Goal: Task Accomplishment & Management: Manage account settings

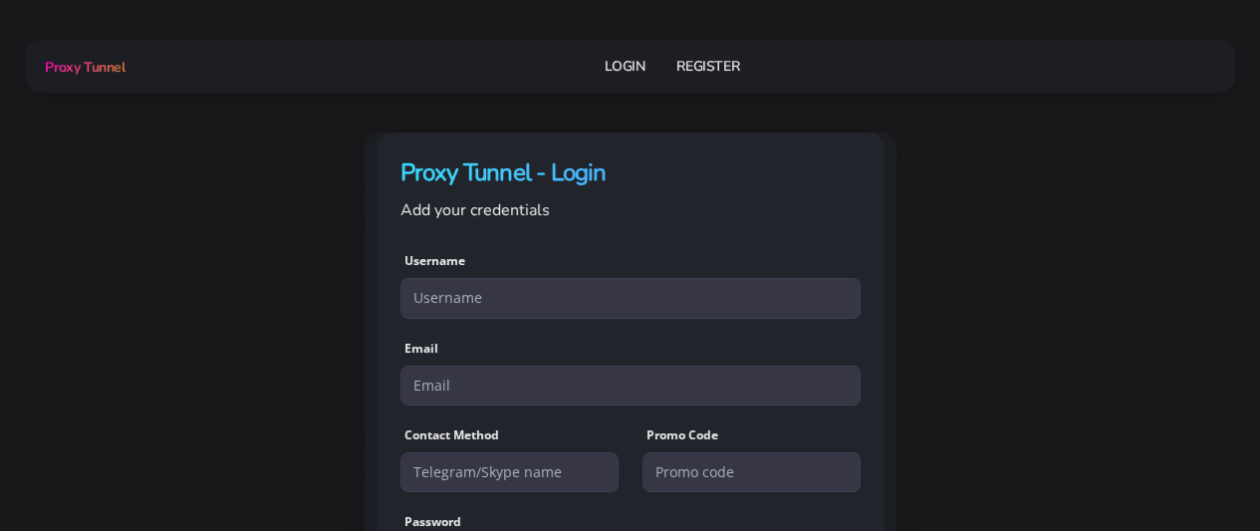
click at [507, 294] on input "text" at bounding box center [631, 298] width 460 height 40
type input "[EMAIL_ADDRESS][DOMAIN_NAME]"
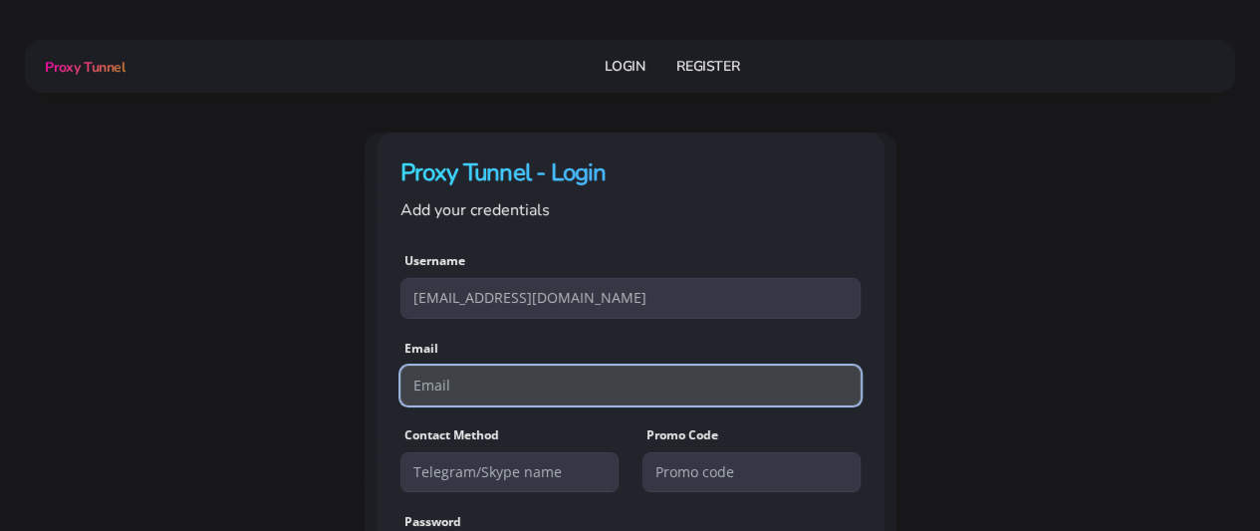
click at [456, 384] on input "email" at bounding box center [631, 386] width 460 height 40
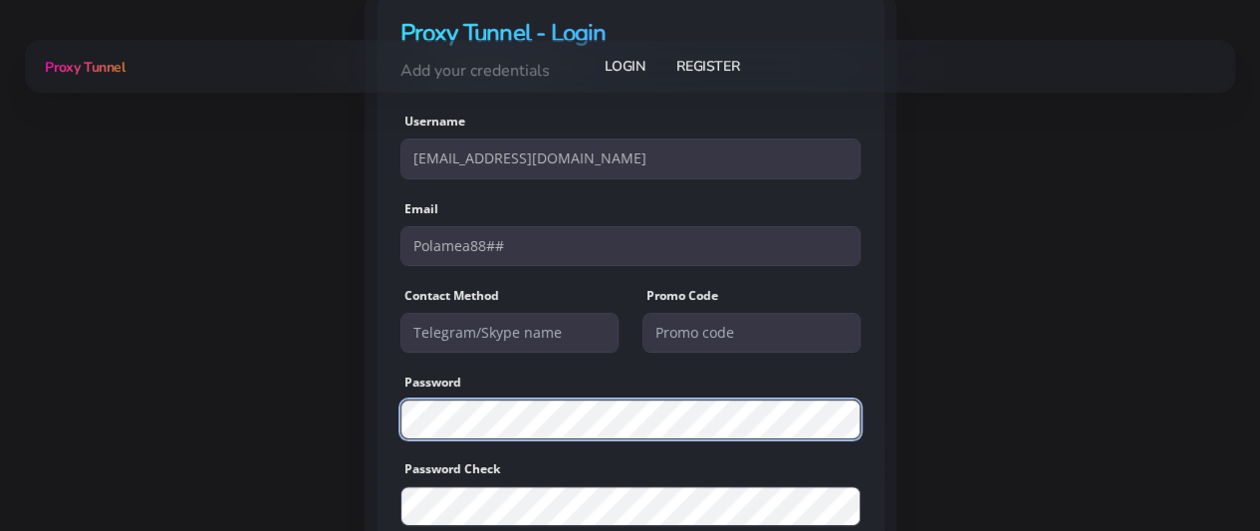
scroll to position [100, 0]
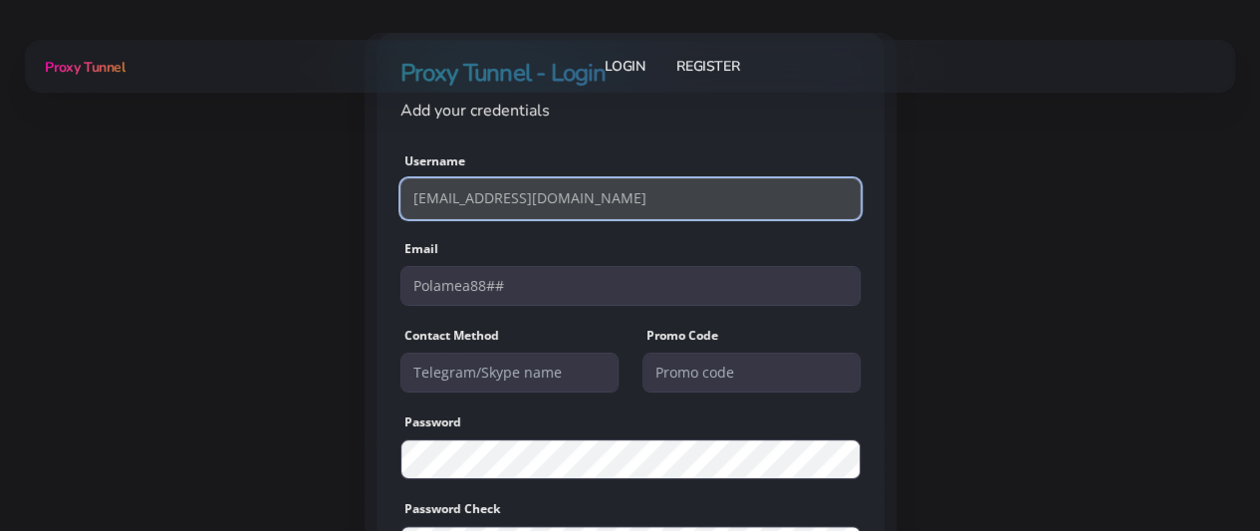
drag, startPoint x: 596, startPoint y: 204, endPoint x: 395, endPoint y: 206, distance: 201.3
click at [395, 206] on div "Username lenovowow26@gmail.com Email Polamea88## Contact Method Promo Code" at bounding box center [631, 413] width 508 height 579
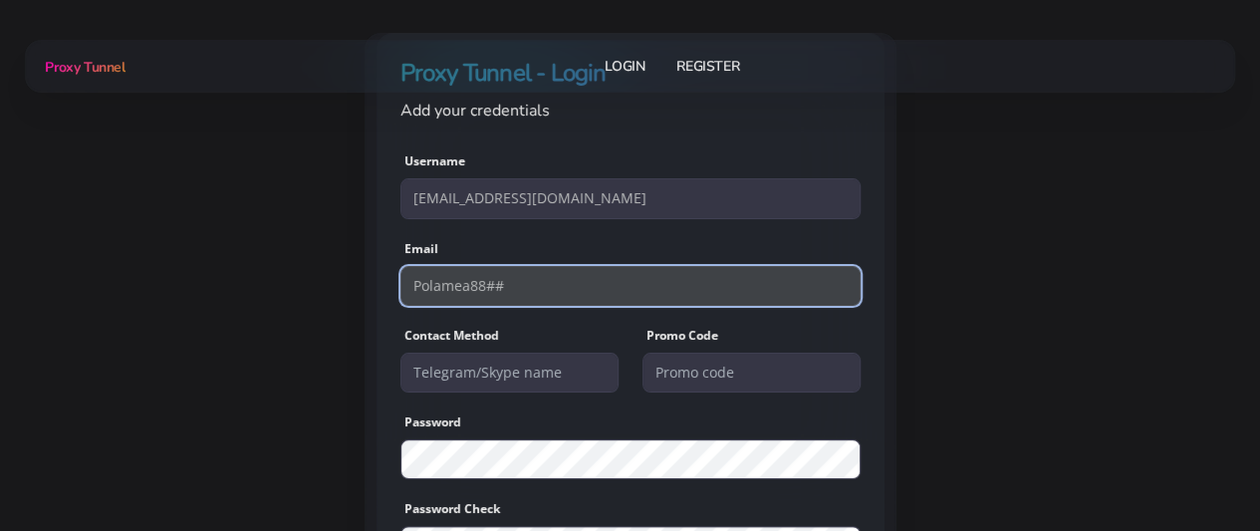
click at [450, 284] on input "Polamea88##" at bounding box center [631, 286] width 460 height 40
paste input "[EMAIL_ADDRESS][DOMAIN_NAME]"
type input "[EMAIL_ADDRESS][DOMAIN_NAME]"
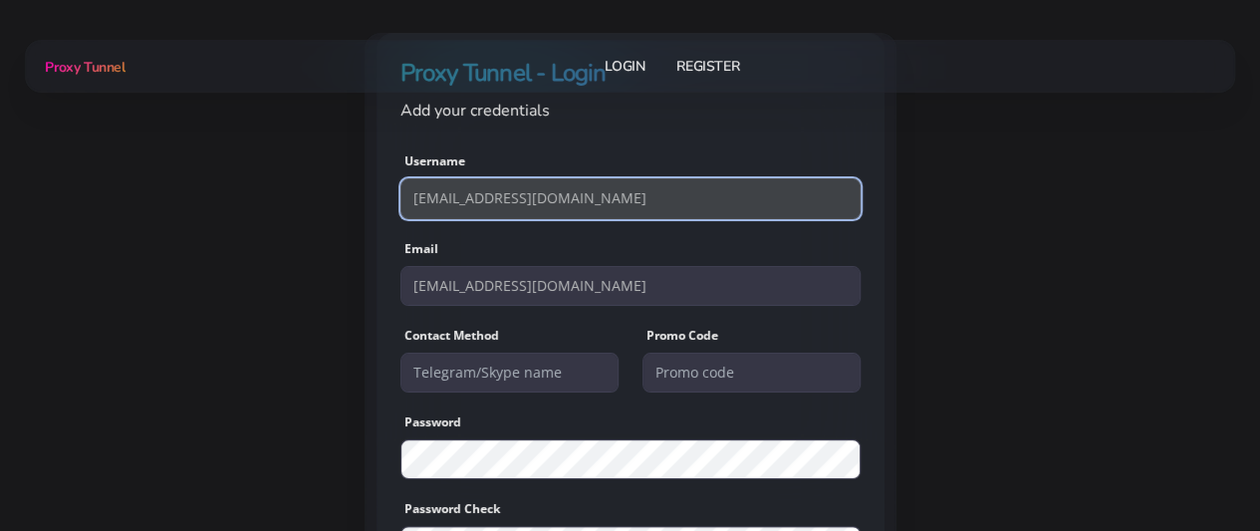
drag, startPoint x: 502, startPoint y: 200, endPoint x: 755, endPoint y: 203, distance: 253.1
click at [755, 203] on input "lenovowow26@gmail.com" at bounding box center [631, 198] width 460 height 40
type input "lenovowow26"
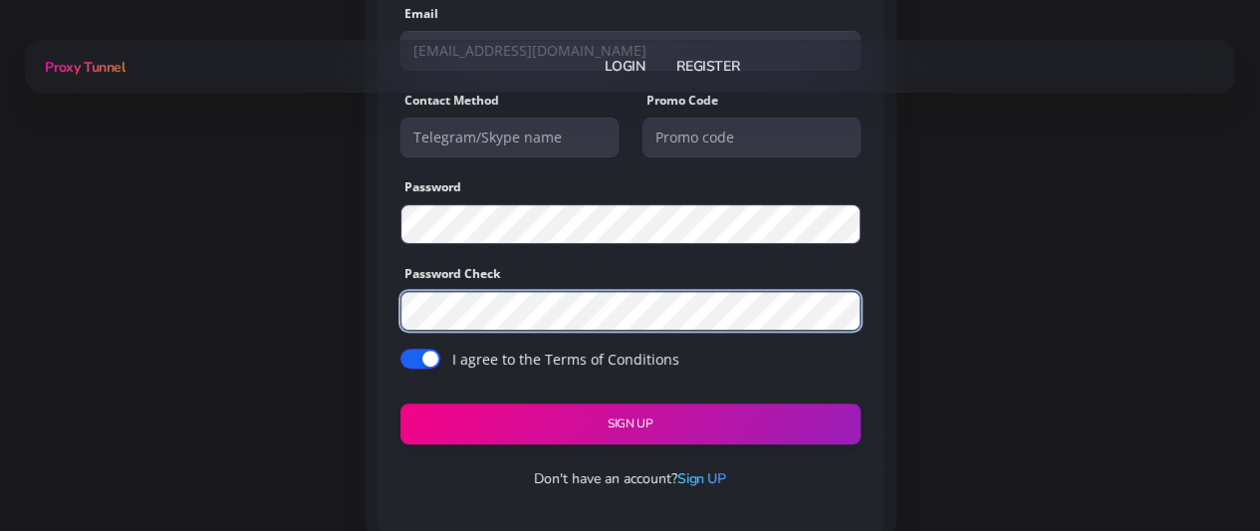
scroll to position [337, 0]
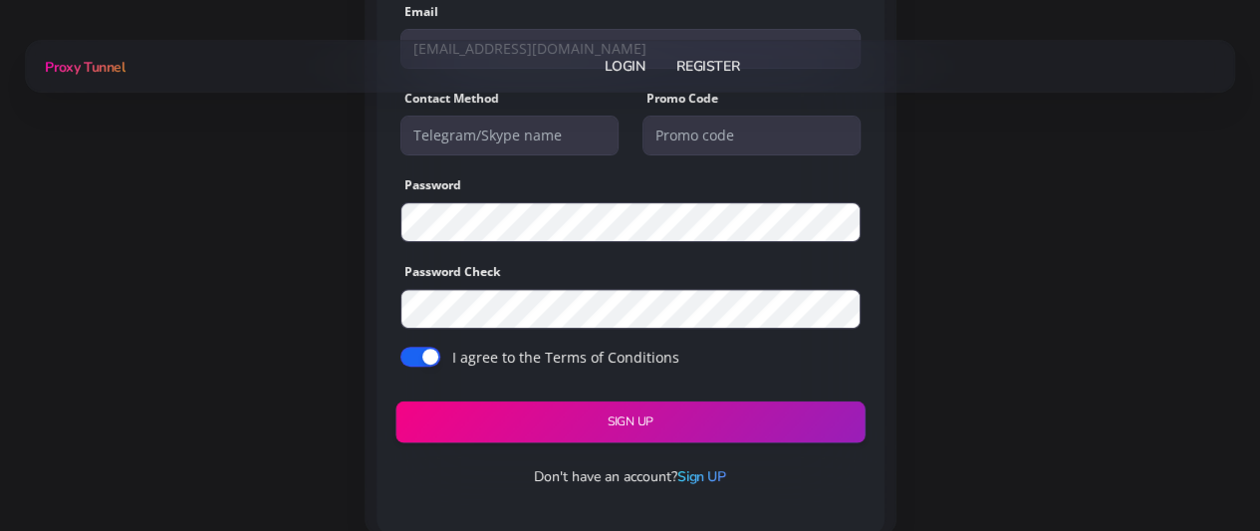
click at [601, 423] on button "Sign UP" at bounding box center [630, 422] width 469 height 42
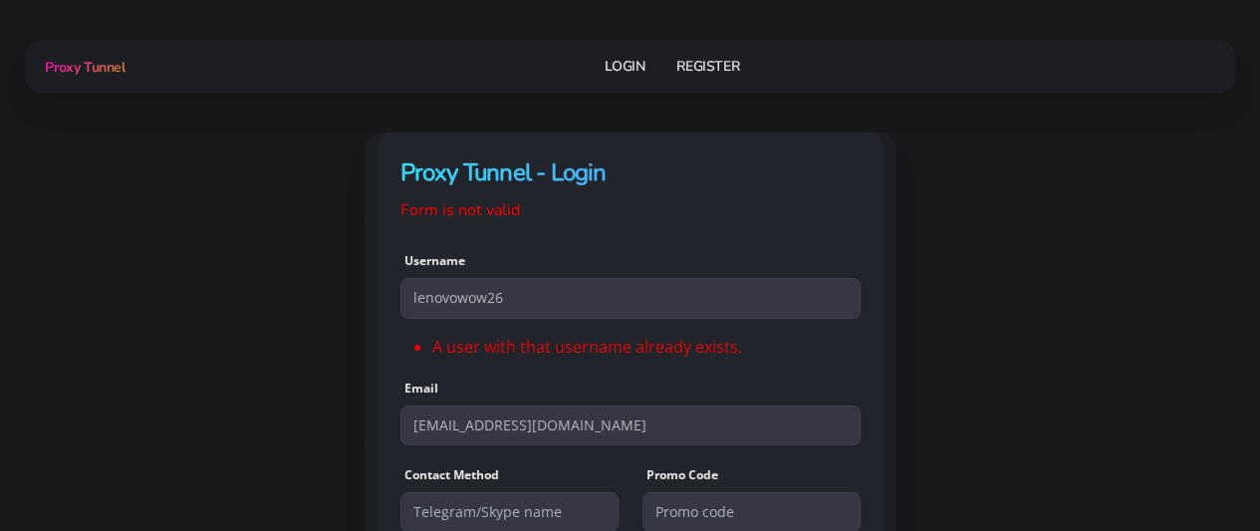
click at [632, 51] on link "Login" at bounding box center [625, 66] width 40 height 37
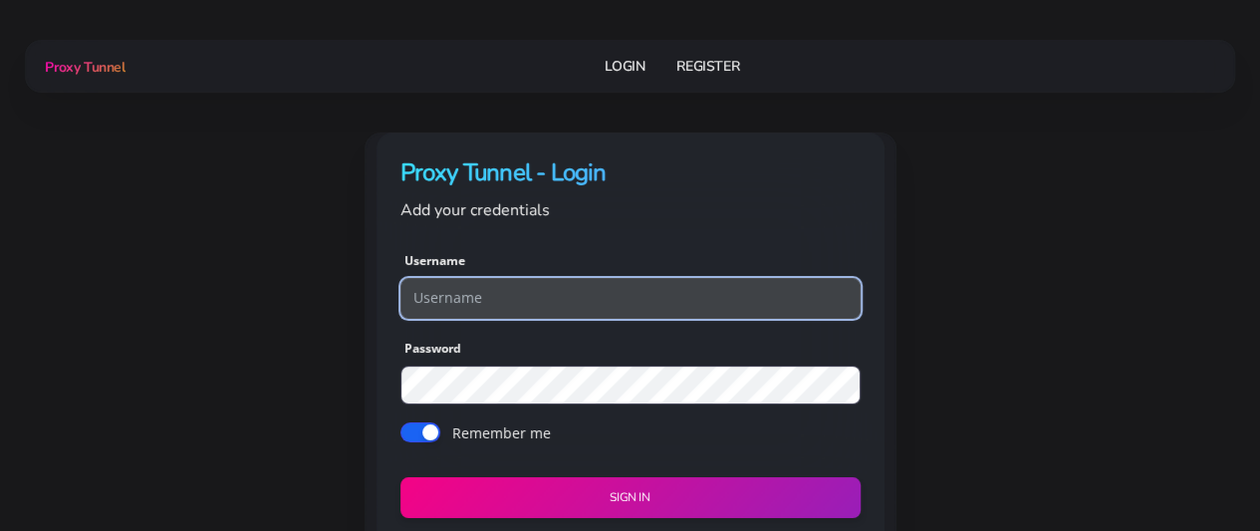
click at [498, 290] on input "text" at bounding box center [631, 298] width 460 height 40
type input "lenovowow26"
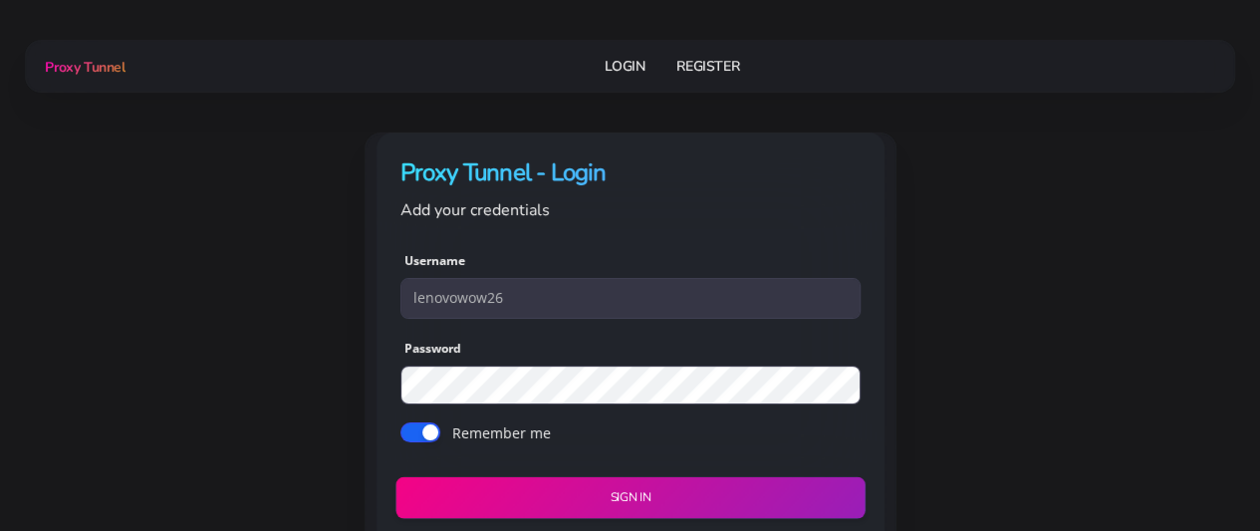
click at [675, 486] on button "Sign in" at bounding box center [630, 498] width 469 height 42
